Goal: Task Accomplishment & Management: Manage account settings

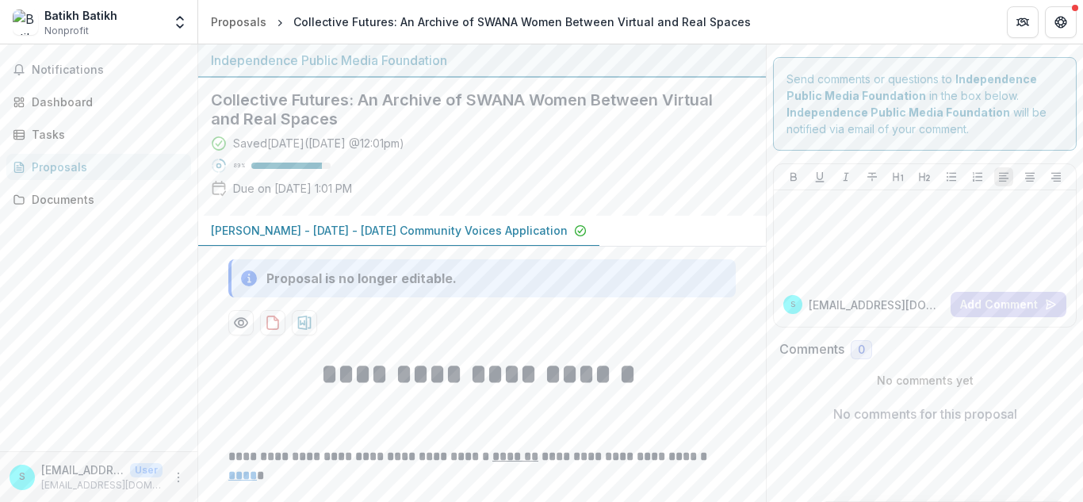
click at [80, 296] on div "Notifications Dashboard Tasks Proposals Documents" at bounding box center [98, 247] width 197 height 407
click at [117, 63] on span "Notifications" at bounding box center [108, 69] width 153 height 13
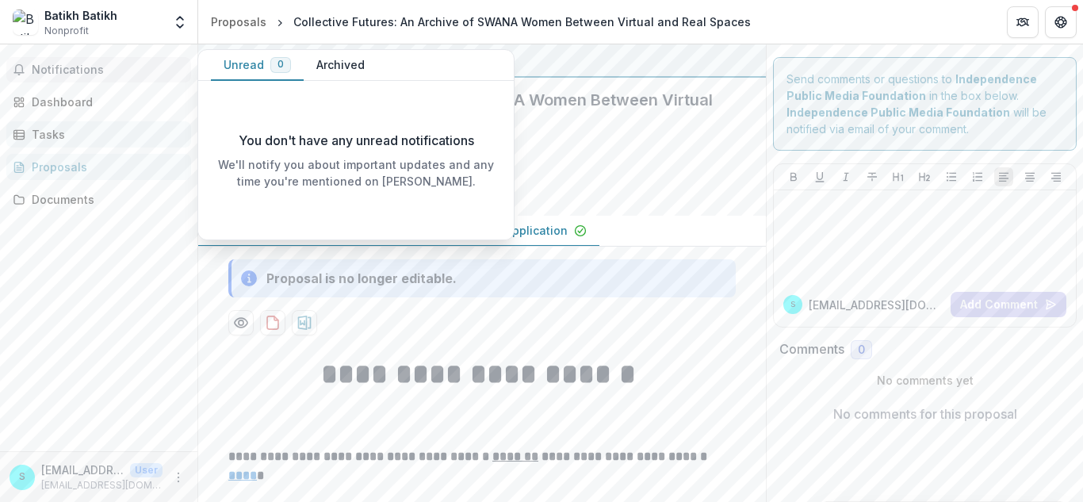
click at [123, 136] on div "Tasks" at bounding box center [105, 134] width 147 height 17
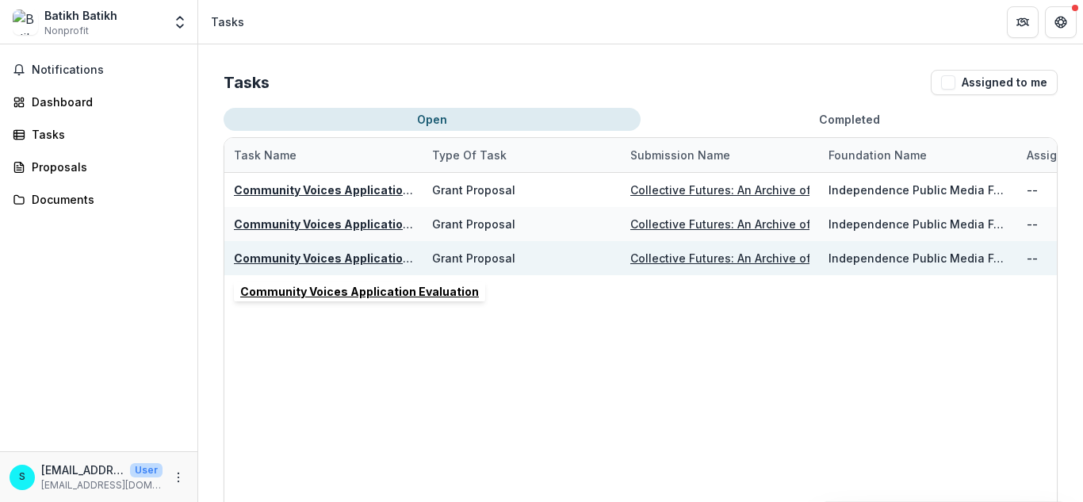
click at [263, 257] on u "Community Voices Application Evaluation" at bounding box center [353, 257] width 239 height 13
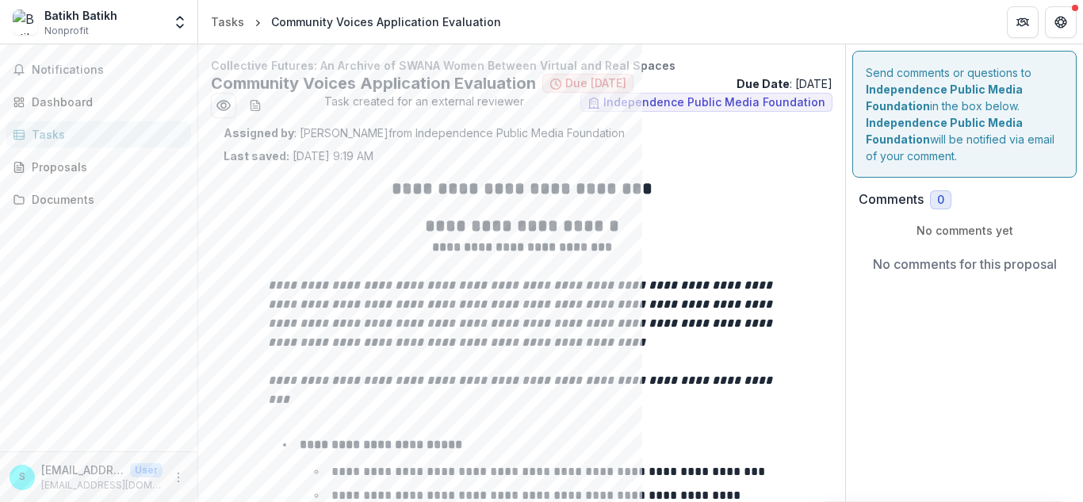
click at [114, 135] on div "Tasks" at bounding box center [105, 134] width 147 height 17
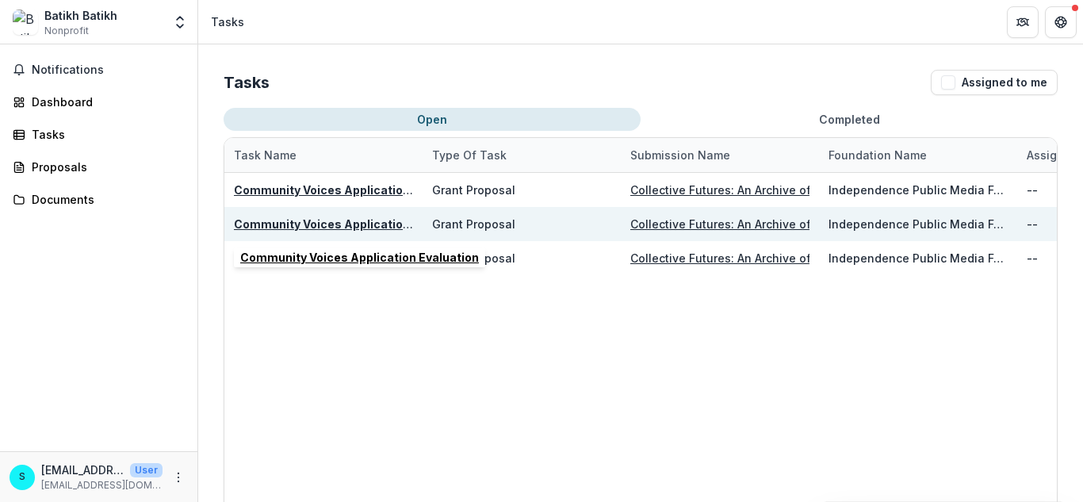
click at [323, 223] on u "Community Voices Application Evaluation" at bounding box center [353, 223] width 239 height 13
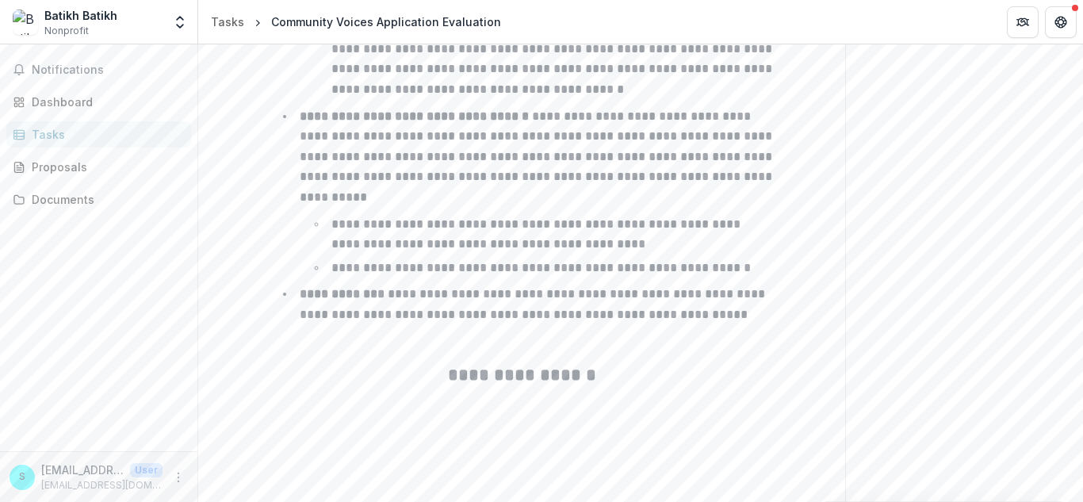
scroll to position [950, 0]
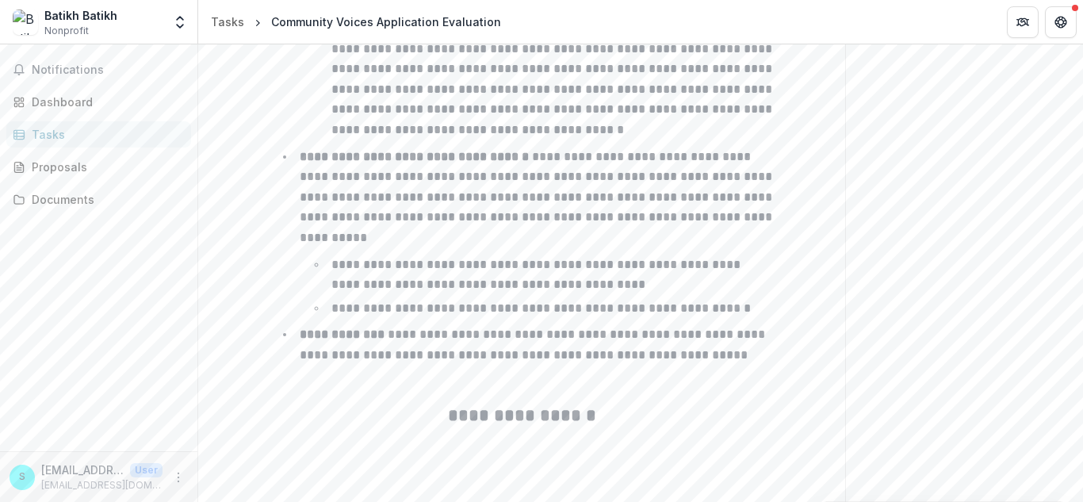
click at [120, 133] on div "Tasks" at bounding box center [105, 134] width 147 height 17
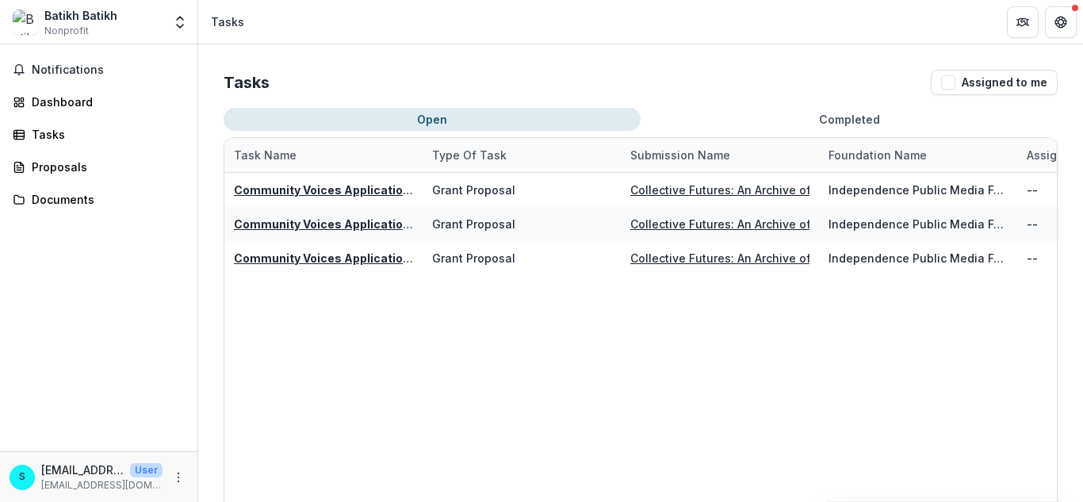
click at [897, 120] on button "Completed" at bounding box center [849, 119] width 417 height 23
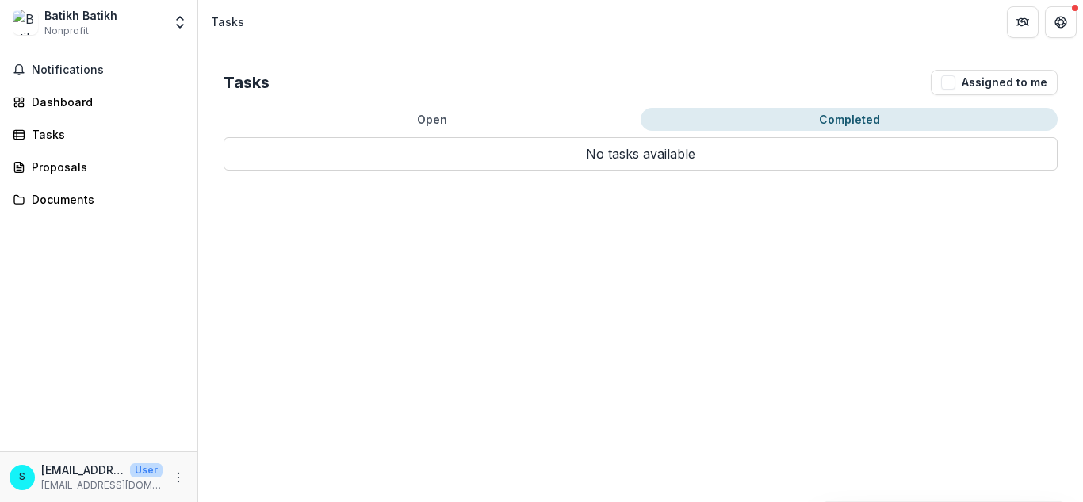
click at [511, 134] on div "Open Completed Task Name Type of Task Submission Name Foundation Name Assignee …" at bounding box center [641, 139] width 834 height 63
click at [491, 118] on button "Open" at bounding box center [432, 119] width 417 height 23
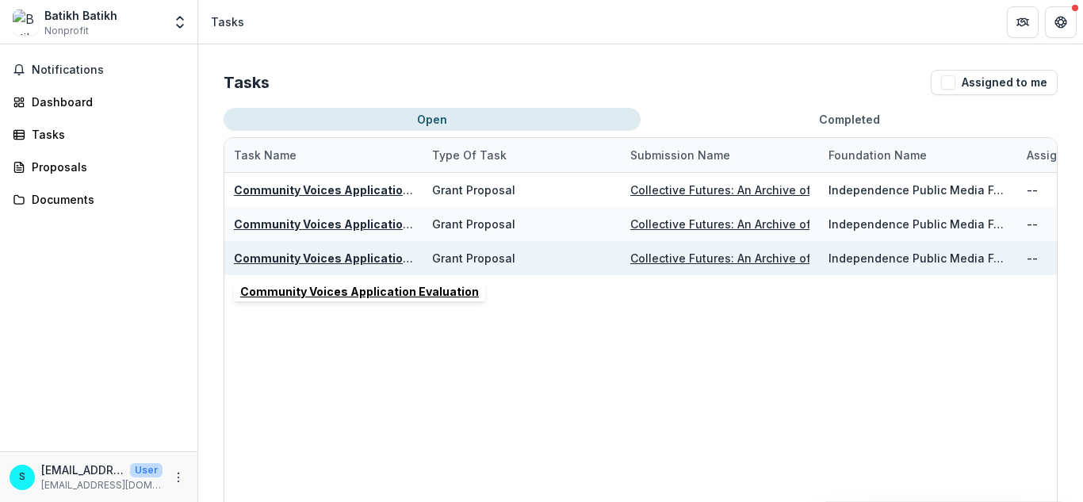
click at [367, 258] on u "Community Voices Application Evaluation" at bounding box center [353, 257] width 239 height 13
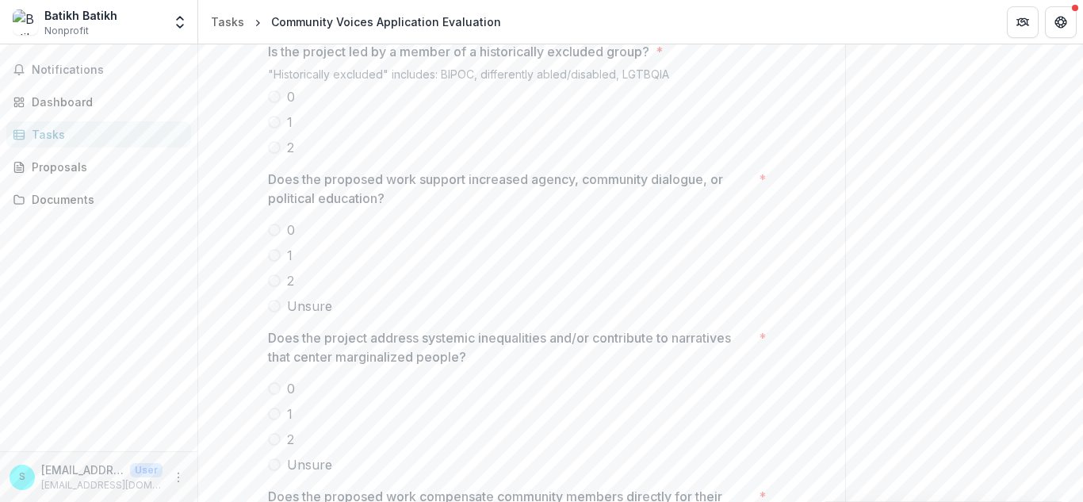
scroll to position [2108, 0]
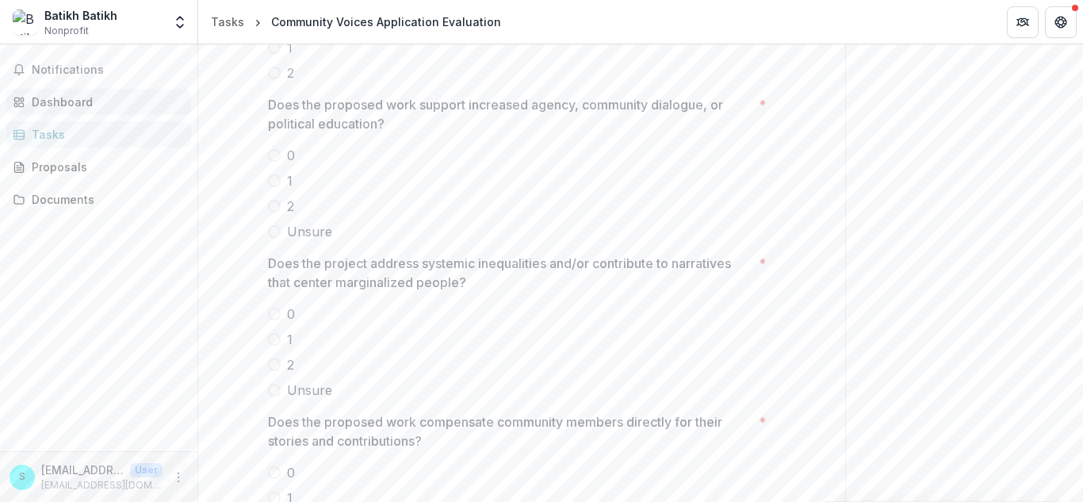
click at [67, 110] on link "Dashboard" at bounding box center [98, 102] width 185 height 26
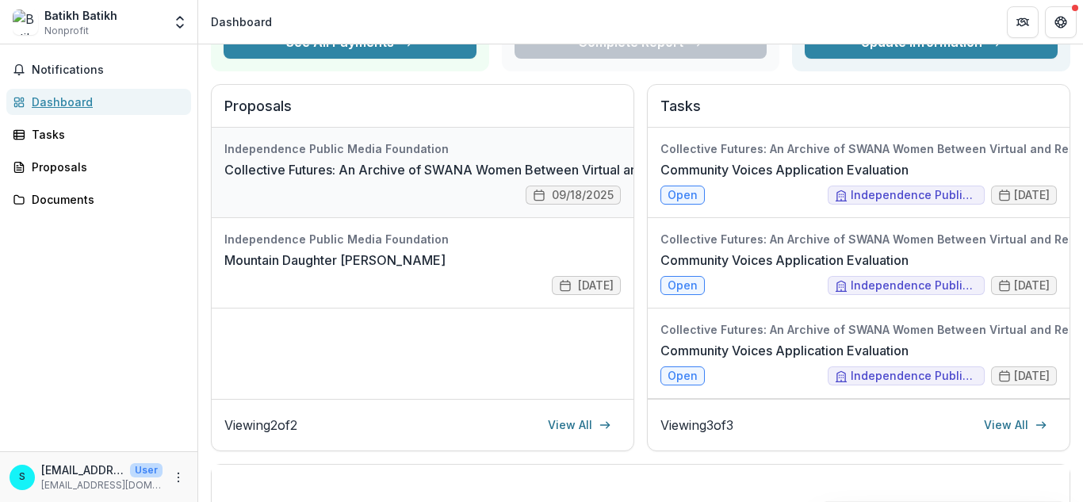
scroll to position [170, 0]
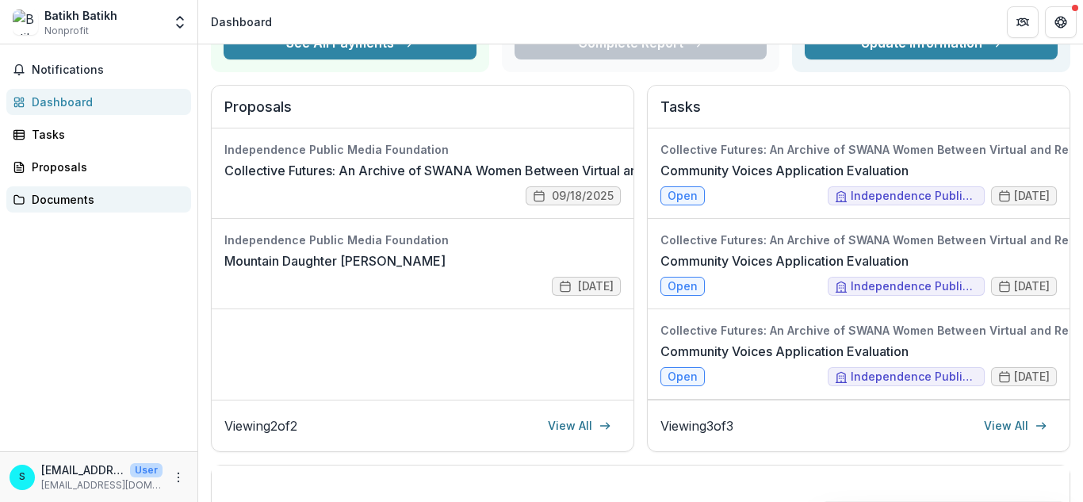
click at [71, 197] on div "Documents" at bounding box center [105, 199] width 147 height 17
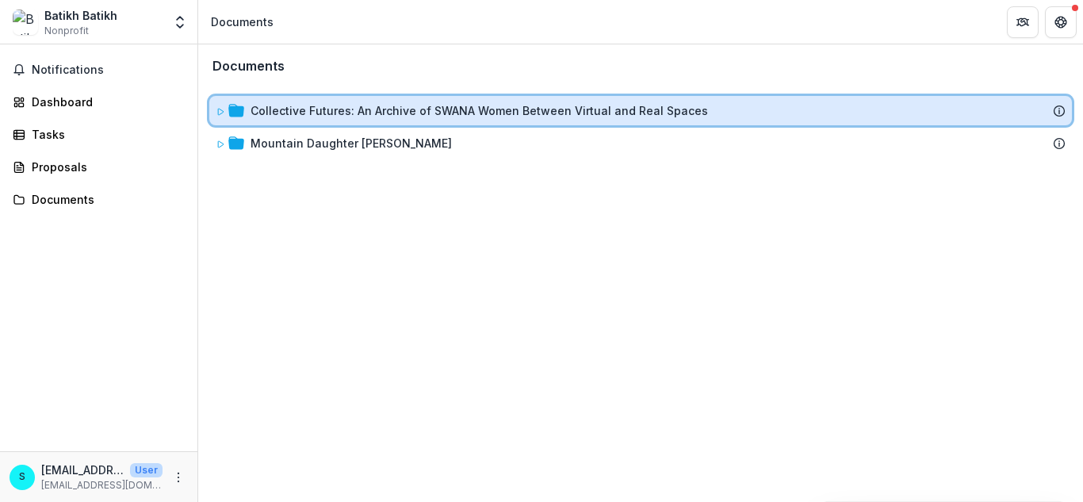
click at [216, 114] on icon at bounding box center [221, 112] width 10 height 10
